Goal: Task Accomplishment & Management: Manage account settings

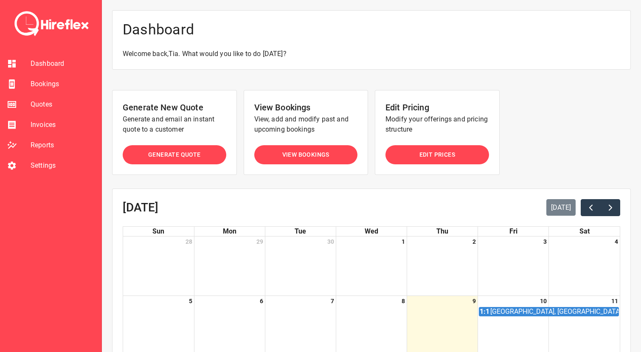
click at [42, 83] on span "Bookings" at bounding box center [63, 84] width 64 height 10
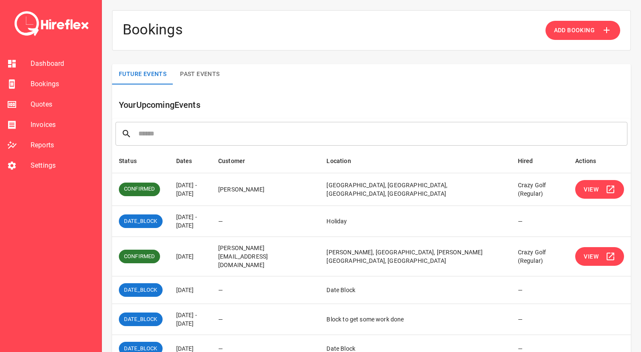
scroll to position [166, 0]
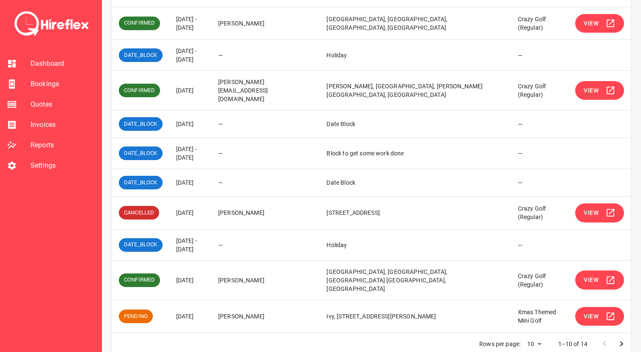
click at [586, 311] on span "View" at bounding box center [591, 316] width 15 height 11
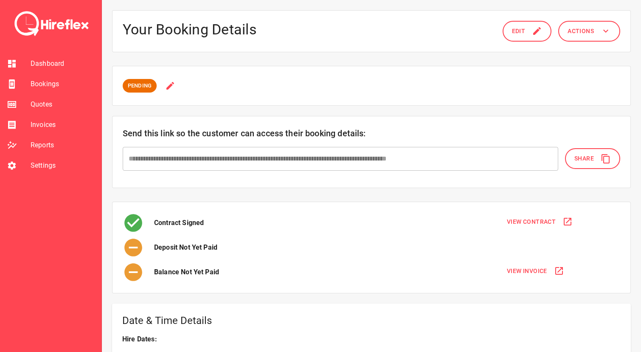
click at [537, 36] on button "Edit" at bounding box center [527, 31] width 49 height 21
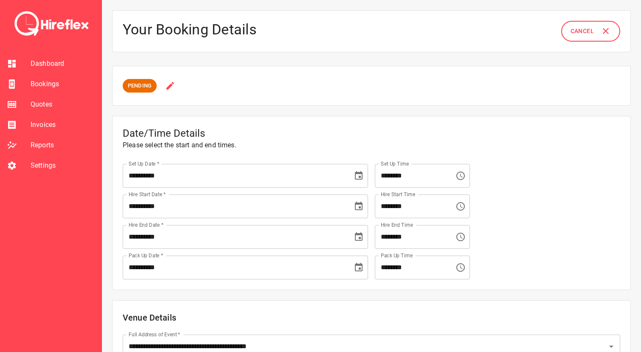
click at [166, 87] on icon at bounding box center [170, 86] width 10 height 10
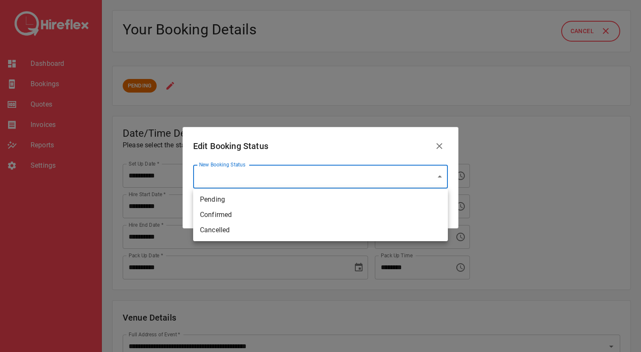
click at [223, 211] on li "Confirmed" at bounding box center [320, 214] width 255 height 15
type input "*********"
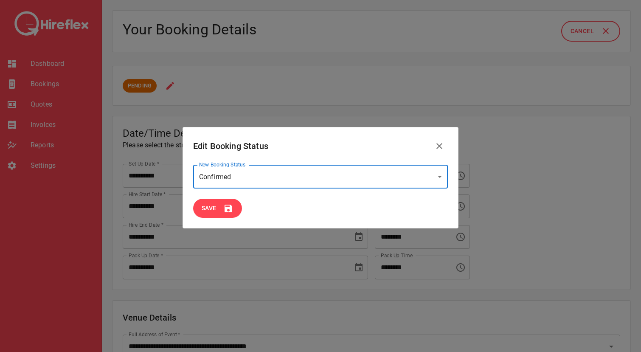
click at [225, 210] on icon at bounding box center [229, 209] width 8 height 8
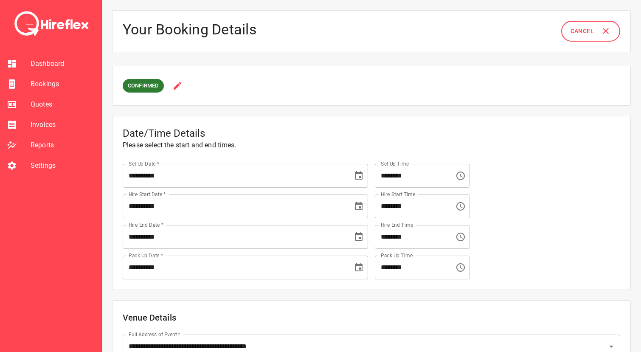
click at [580, 28] on span "Cancel" at bounding box center [581, 31] width 23 height 11
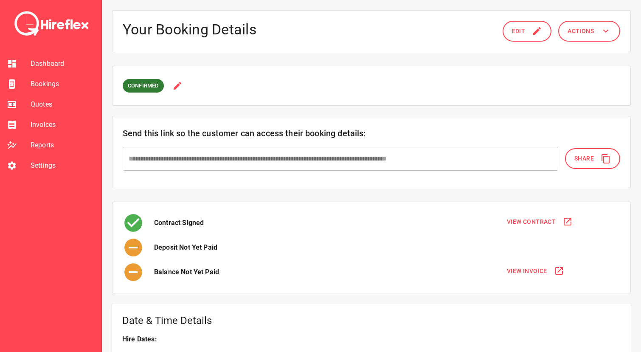
click at [587, 33] on span "Actions" at bounding box center [580, 31] width 26 height 11
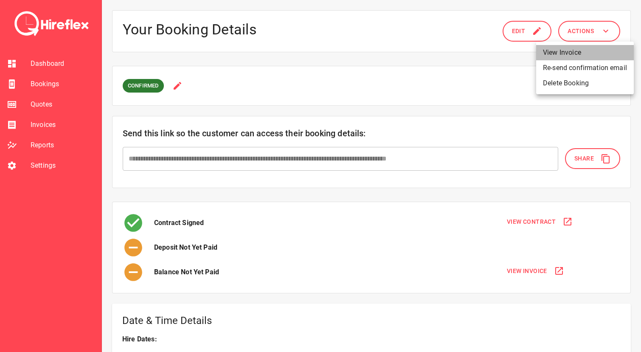
click at [573, 50] on li "View Invoice" at bounding box center [585, 52] width 98 height 15
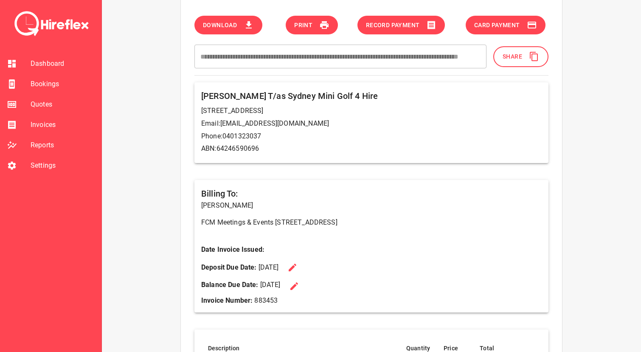
scroll to position [100, 0]
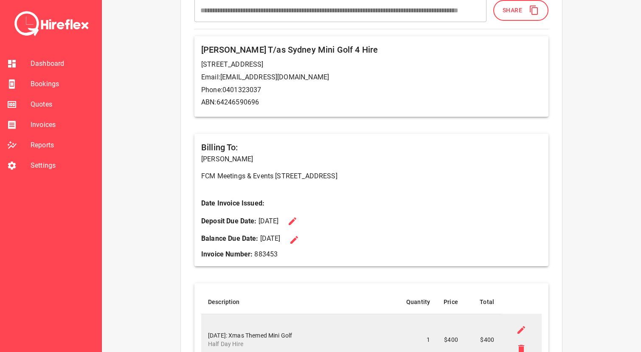
click at [343, 220] on div "Deposit Due Date: 16 Oct 2025" at bounding box center [371, 221] width 340 height 19
click at [56, 67] on span "Dashboard" at bounding box center [63, 64] width 64 height 10
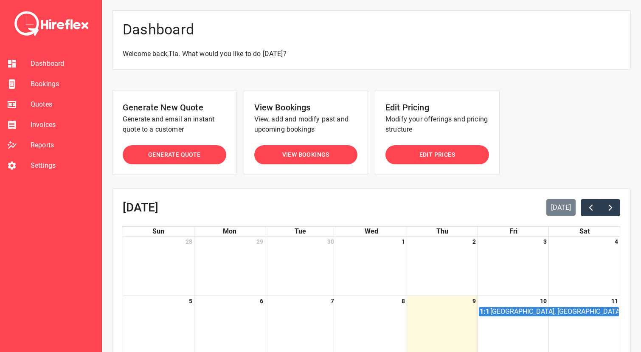
click at [54, 89] on span "Bookings" at bounding box center [63, 84] width 64 height 10
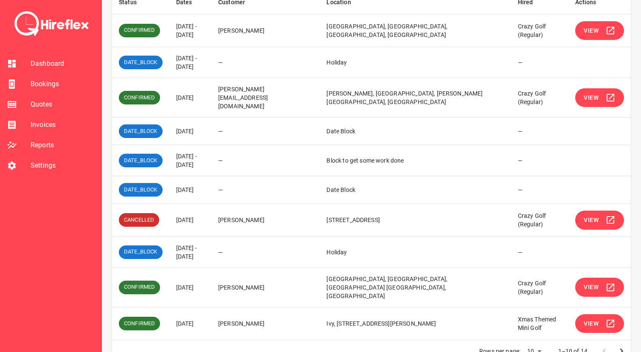
scroll to position [166, 0]
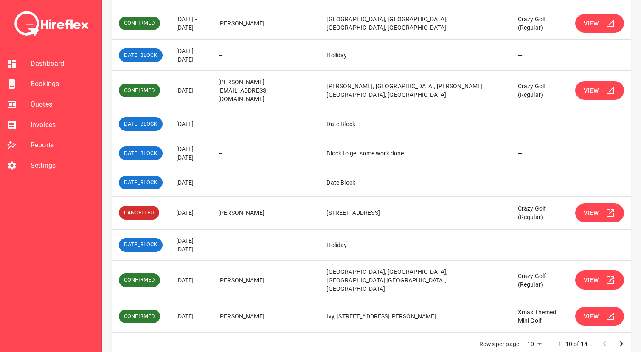
click at [621, 339] on icon "Go to next page" at bounding box center [621, 344] width 10 height 10
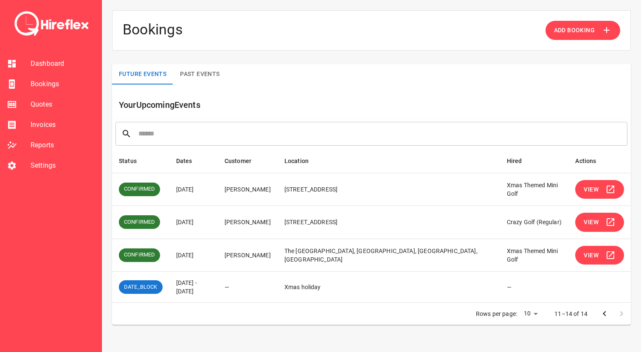
click at [603, 318] on icon "Go to previous page" at bounding box center [604, 314] width 10 height 10
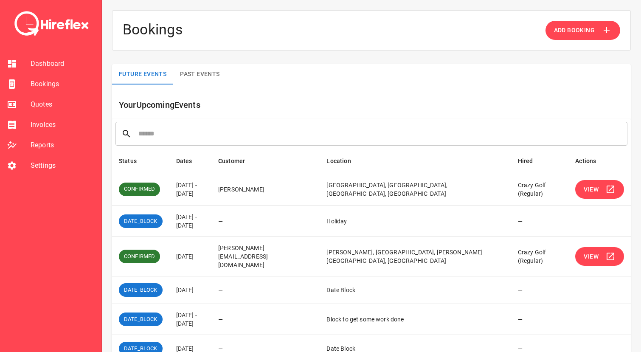
click at [30, 80] on div at bounding box center [19, 84] width 24 height 10
click at [42, 65] on span "Dashboard" at bounding box center [63, 64] width 64 height 10
